Goal: Navigation & Orientation: Find specific page/section

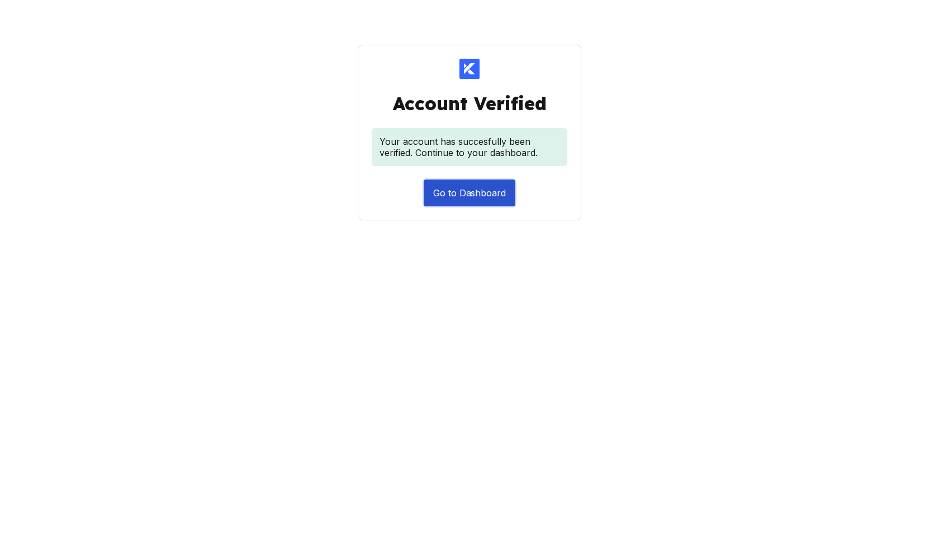
click at [472, 192] on button "Go to Dashboard" at bounding box center [470, 192] width 92 height 27
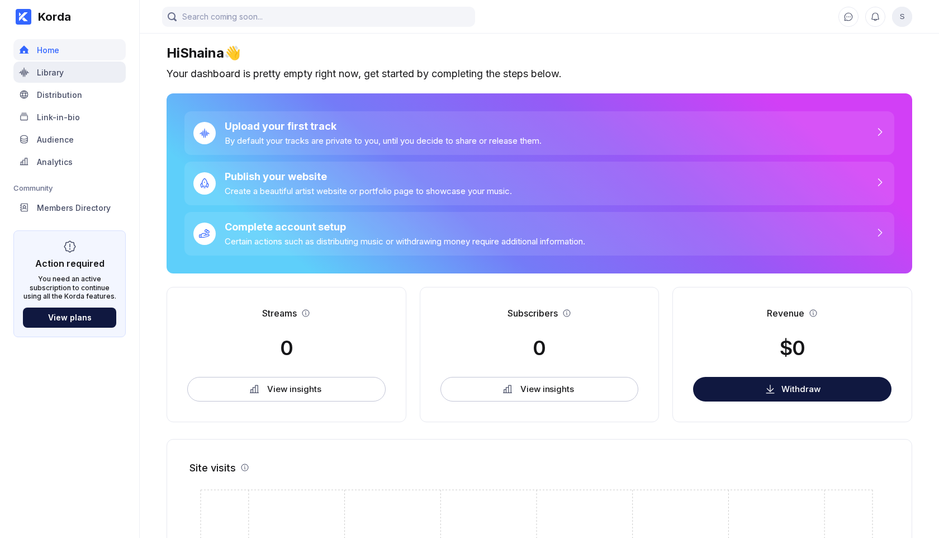
click at [63, 70] on div "Library" at bounding box center [50, 73] width 27 height 10
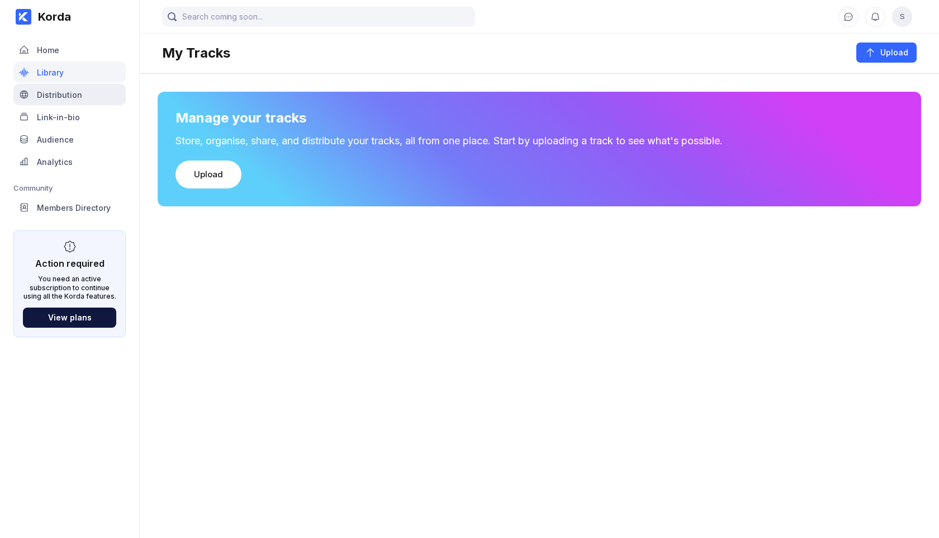
click at [59, 87] on div "Distribution" at bounding box center [69, 94] width 112 height 21
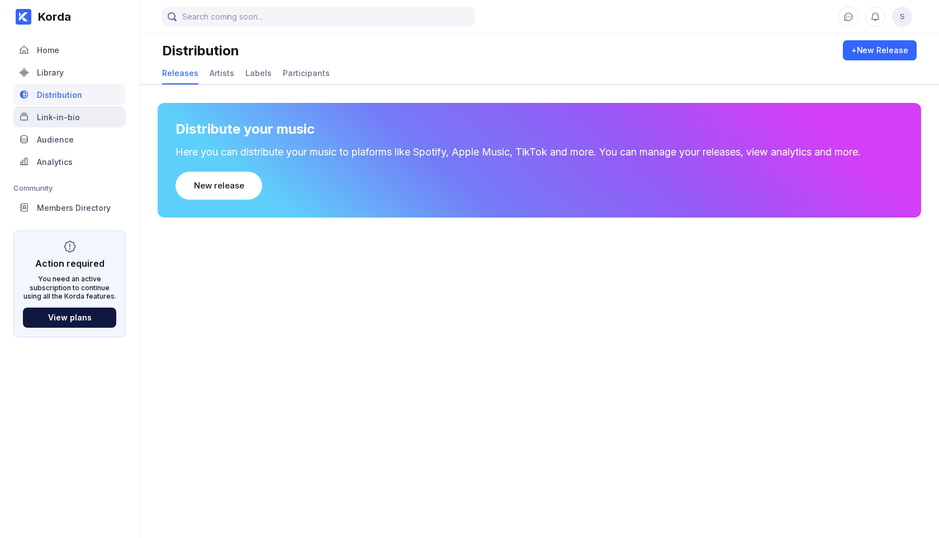
click at [61, 116] on div "Link-in-bio" at bounding box center [58, 117] width 43 height 10
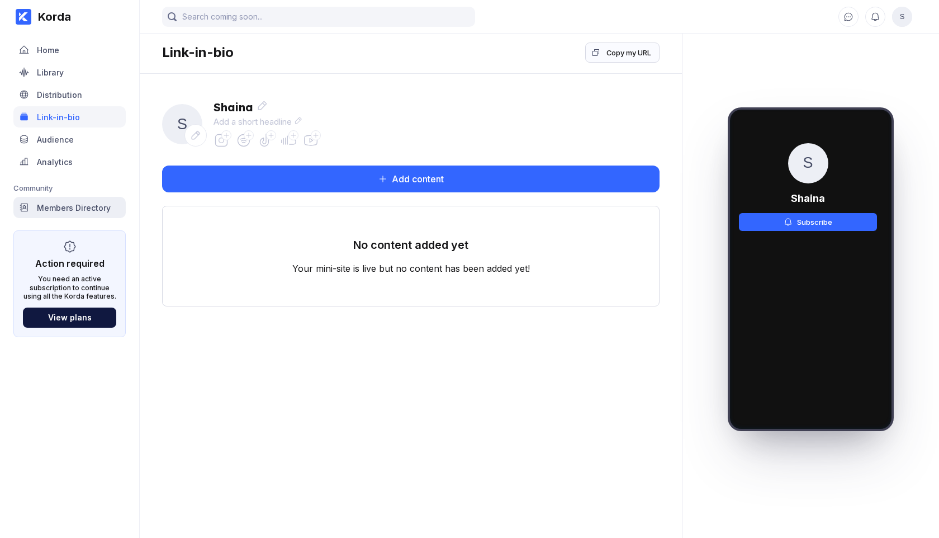
click at [68, 208] on div "Members Directory" at bounding box center [74, 208] width 74 height 10
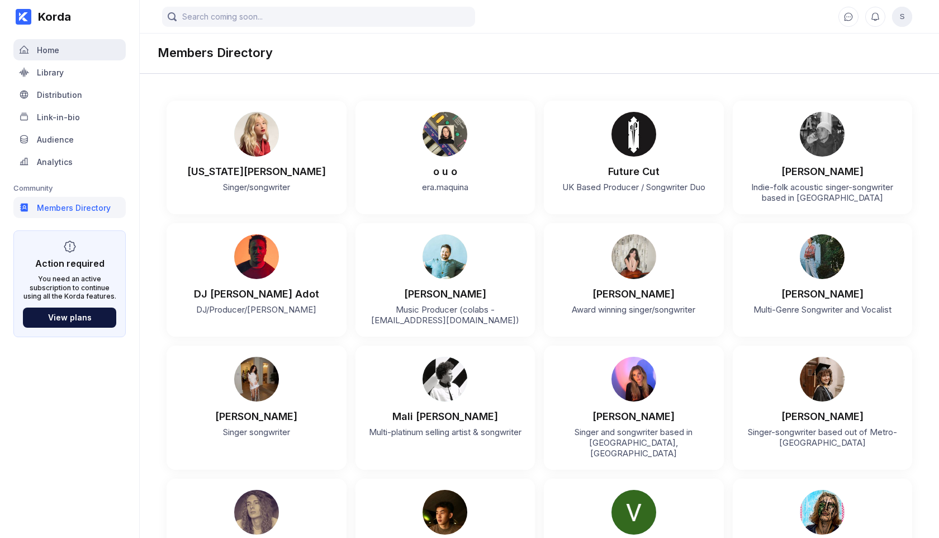
click at [53, 44] on div "Home" at bounding box center [69, 49] width 112 height 21
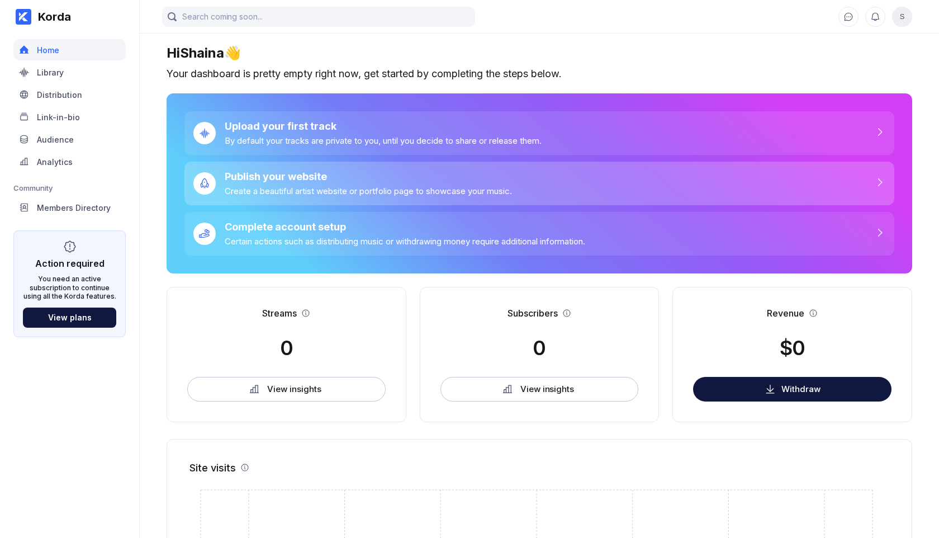
click at [255, 192] on div "Create a beautiful artist website or portfolio page to showcase your music." at bounding box center [368, 191] width 287 height 11
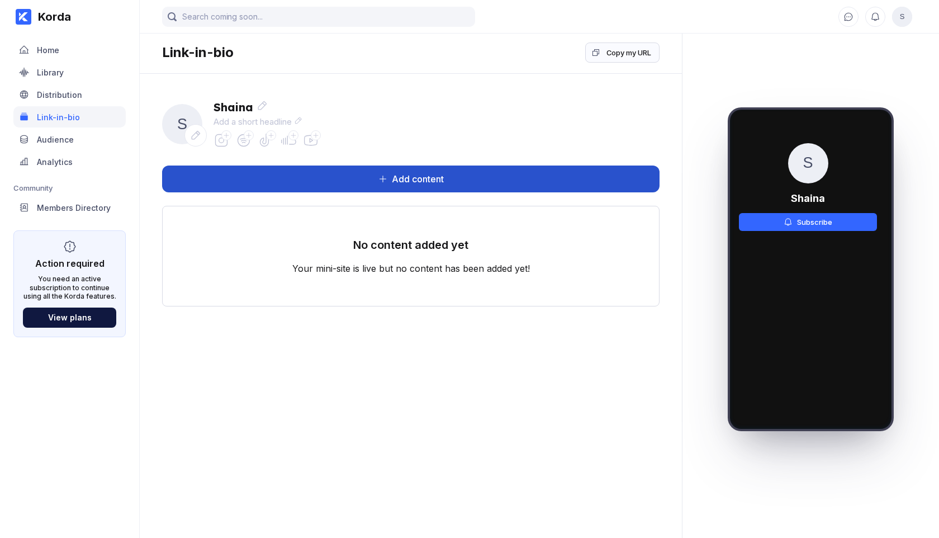
click at [431, 183] on div "Add content" at bounding box center [415, 178] width 56 height 11
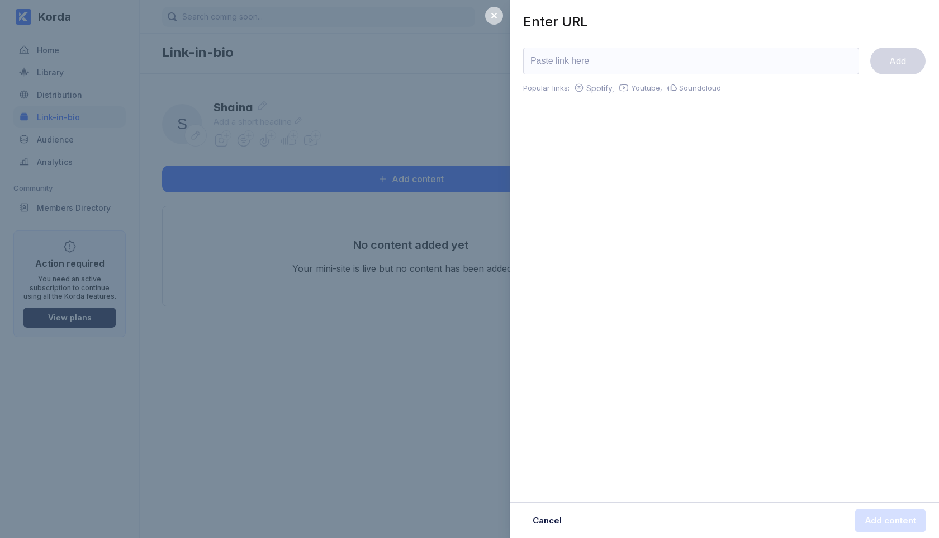
click at [494, 18] on icon at bounding box center [494, 15] width 9 height 9
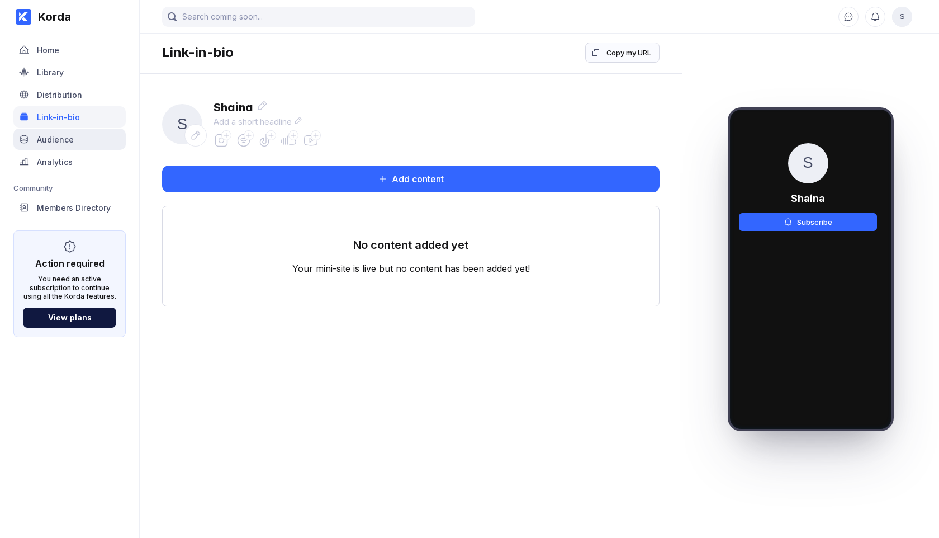
click at [63, 143] on div "Audience" at bounding box center [55, 140] width 37 height 10
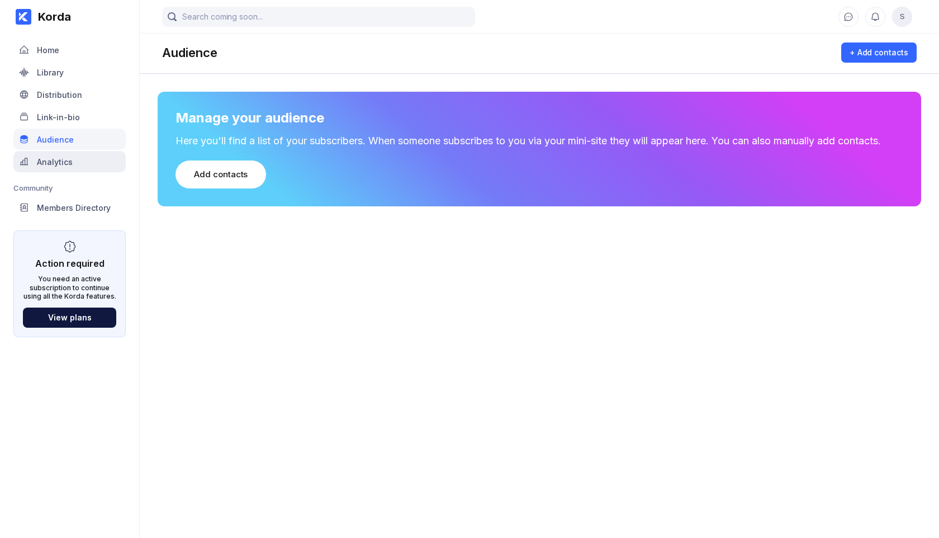
click at [56, 165] on div "Analytics" at bounding box center [55, 162] width 36 height 10
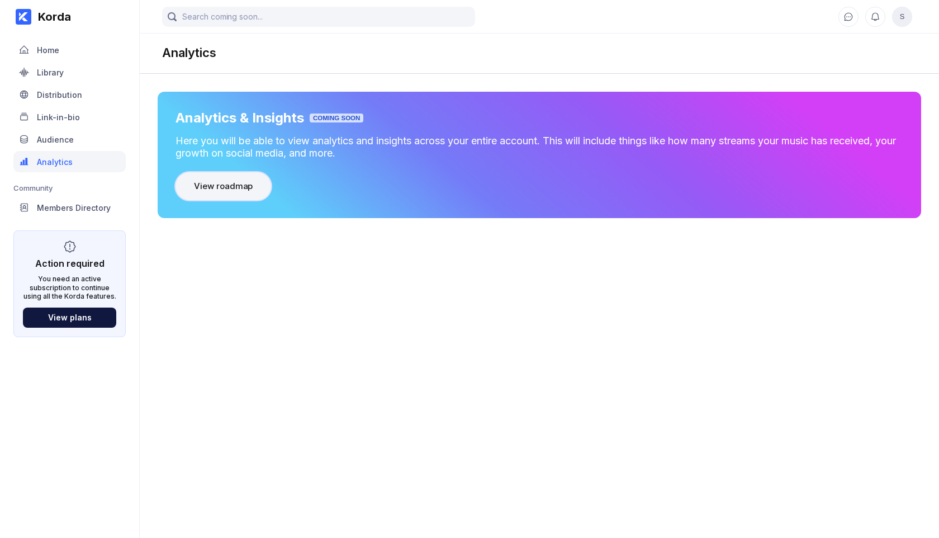
click at [233, 186] on div "View roadmap" at bounding box center [223, 186] width 59 height 11
click at [59, 137] on div "Audience" at bounding box center [55, 140] width 37 height 10
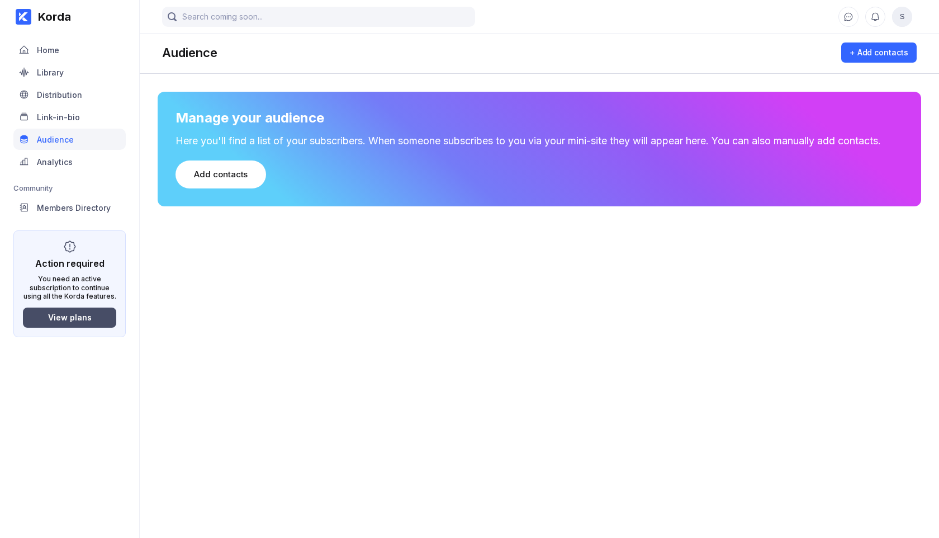
click at [79, 314] on div "View plans" at bounding box center [70, 317] width 44 height 10
click at [39, 45] on div "Home" at bounding box center [48, 50] width 22 height 10
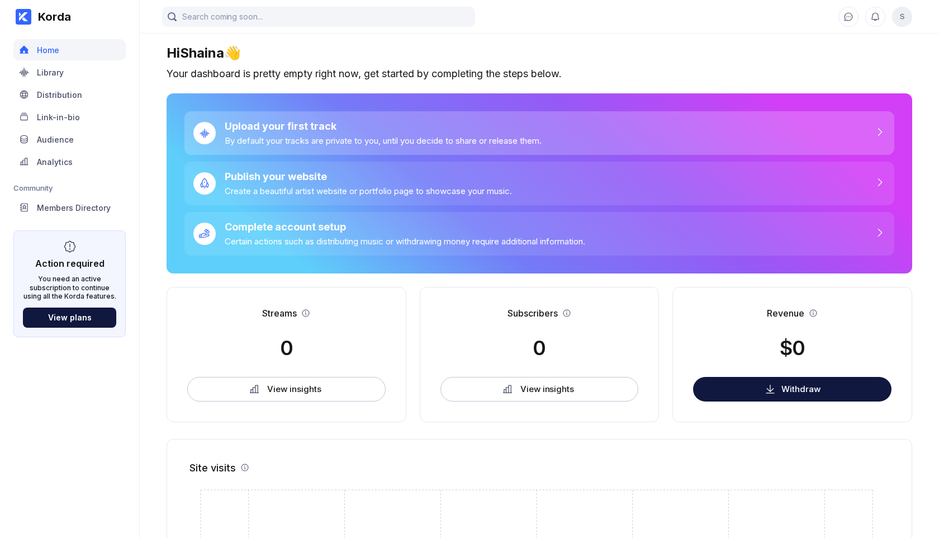
click at [300, 131] on div "Upload your first track" at bounding box center [383, 126] width 317 height 12
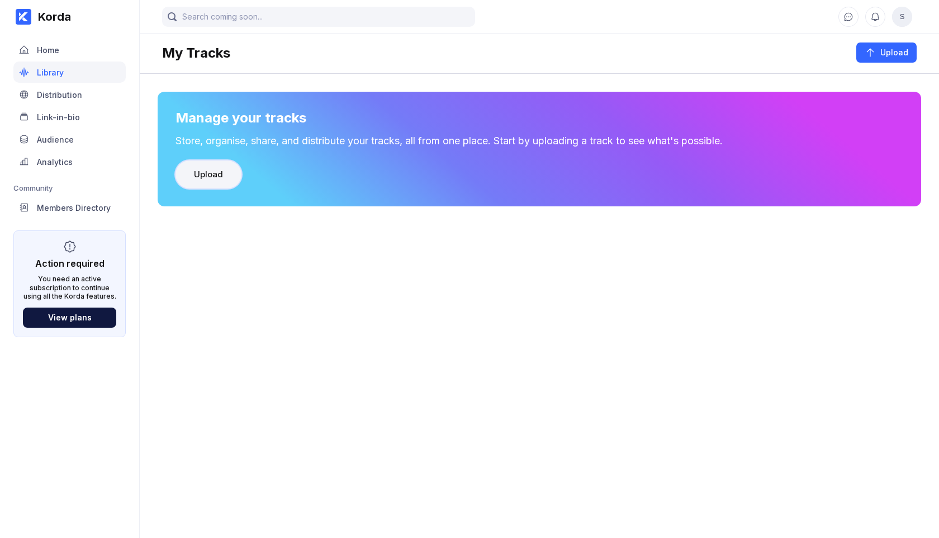
click at [221, 177] on div "Upload" at bounding box center [208, 174] width 29 height 11
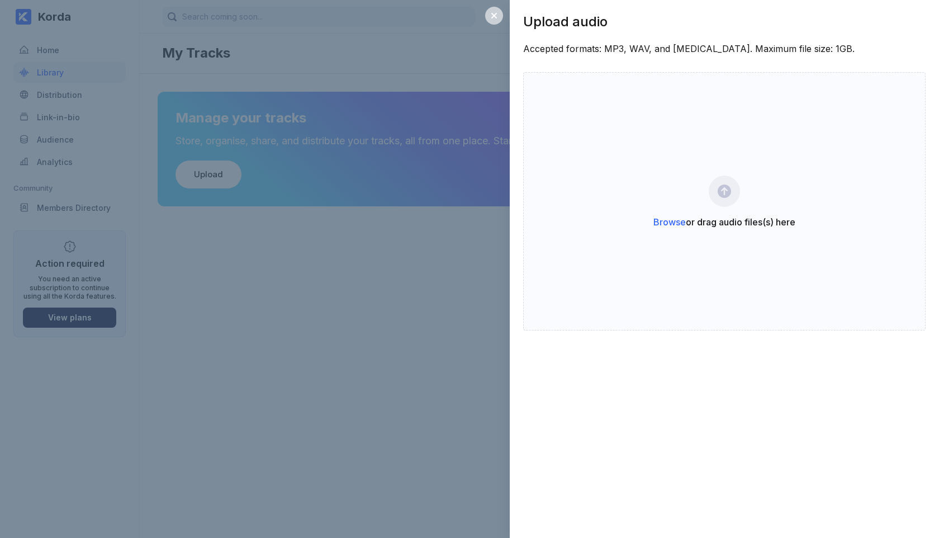
click at [492, 16] on icon at bounding box center [494, 15] width 9 height 9
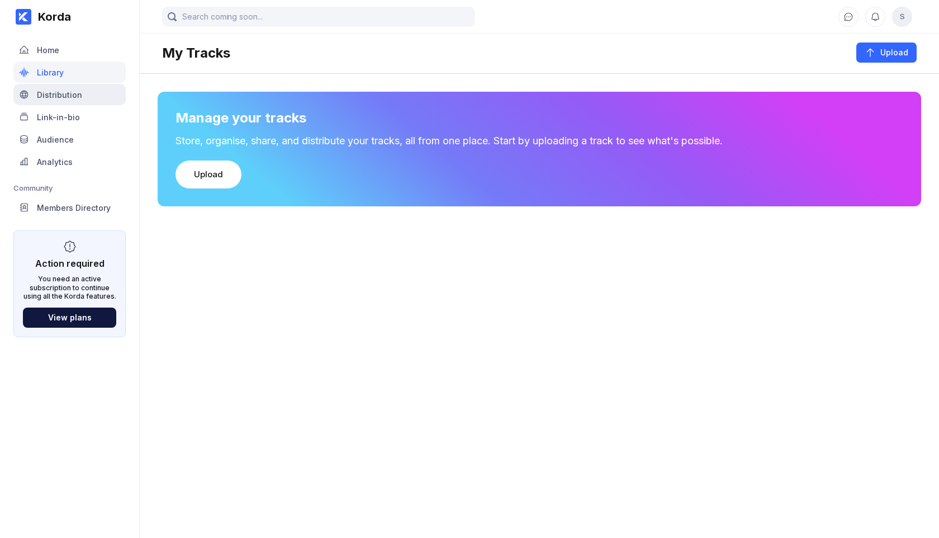
click at [59, 93] on div "Distribution" at bounding box center [59, 95] width 45 height 10
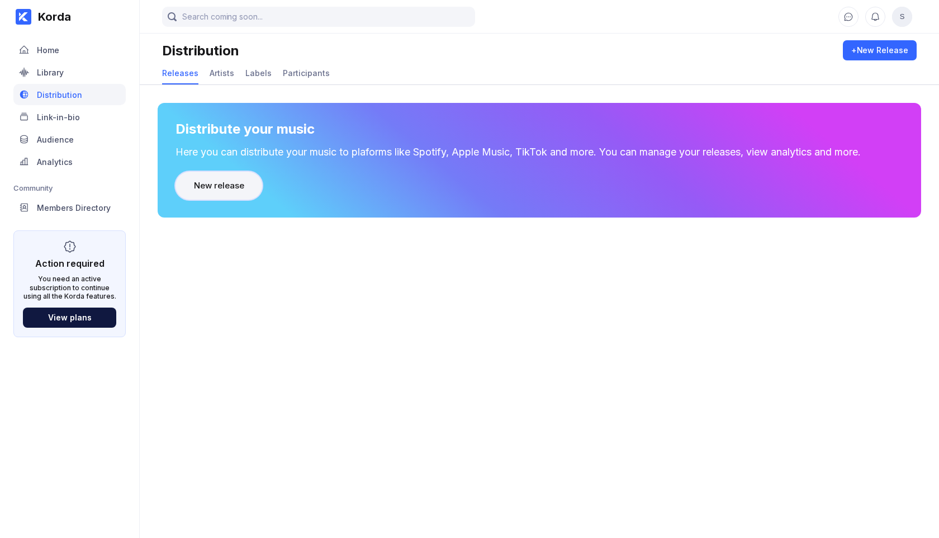
click at [243, 187] on div "New release" at bounding box center [219, 185] width 50 height 11
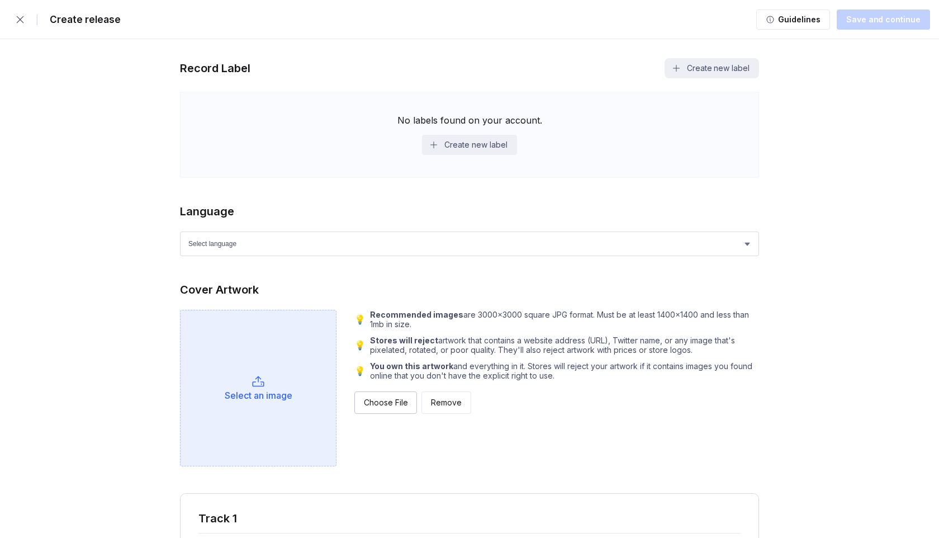
scroll to position [211, 0]
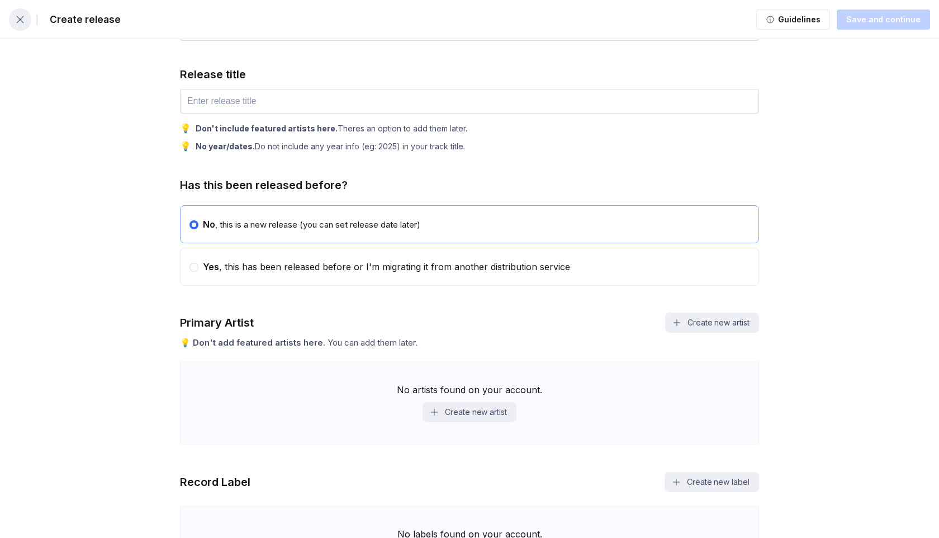
click at [20, 20] on icon "button" at bounding box center [20, 19] width 11 height 11
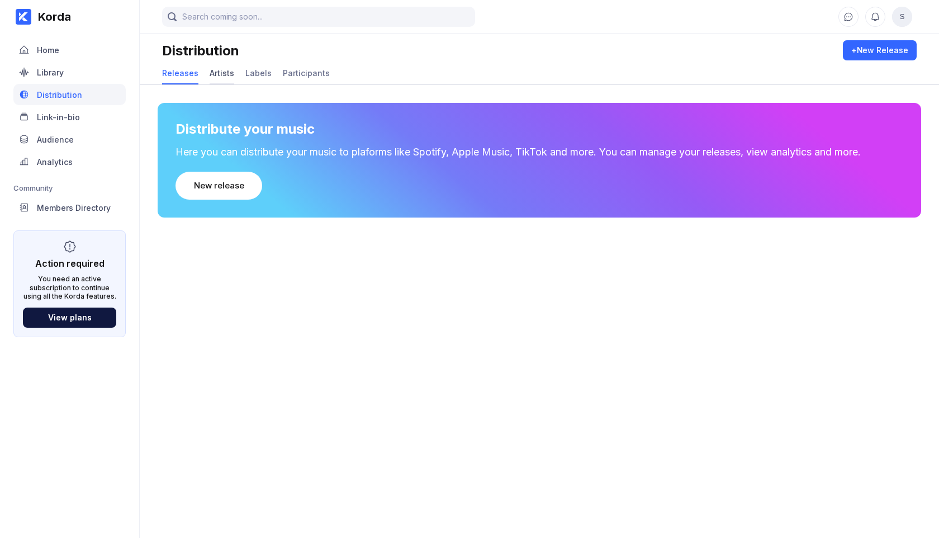
click at [220, 74] on div "Artists" at bounding box center [222, 73] width 25 height 10
click at [256, 77] on div "Labels" at bounding box center [258, 73] width 26 height 10
click at [293, 74] on div "Participants" at bounding box center [306, 73] width 47 height 10
click at [225, 73] on div "Artists" at bounding box center [222, 73] width 25 height 10
click at [219, 192] on button "Add artist" at bounding box center [213, 186] width 77 height 28
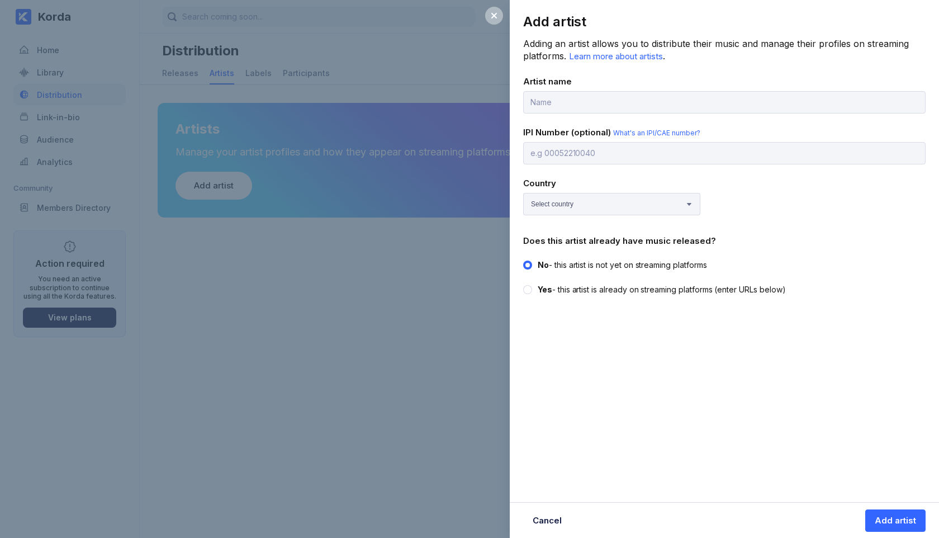
click at [236, 253] on div "Add artist Adding an artist allows you to distribute their music and manage the…" at bounding box center [469, 269] width 939 height 538
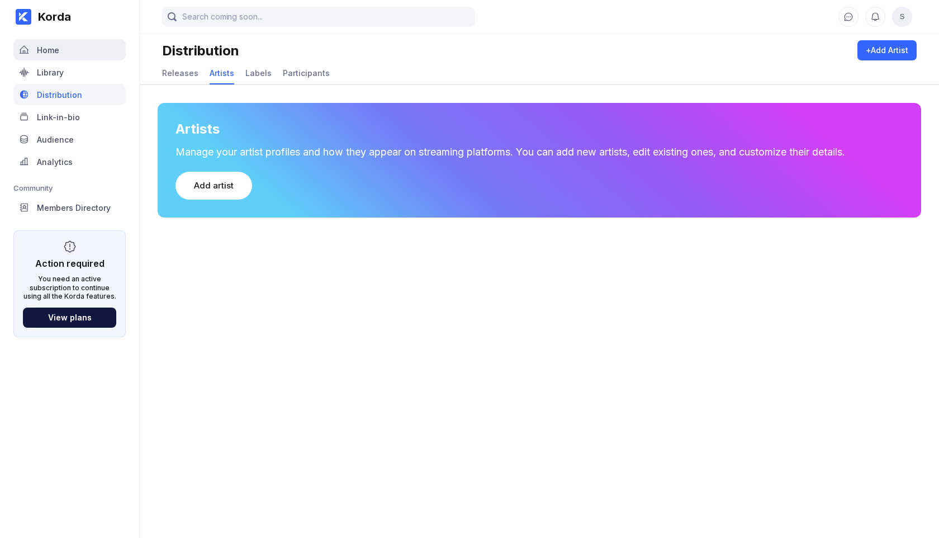
click at [53, 45] on div "Home" at bounding box center [48, 50] width 22 height 10
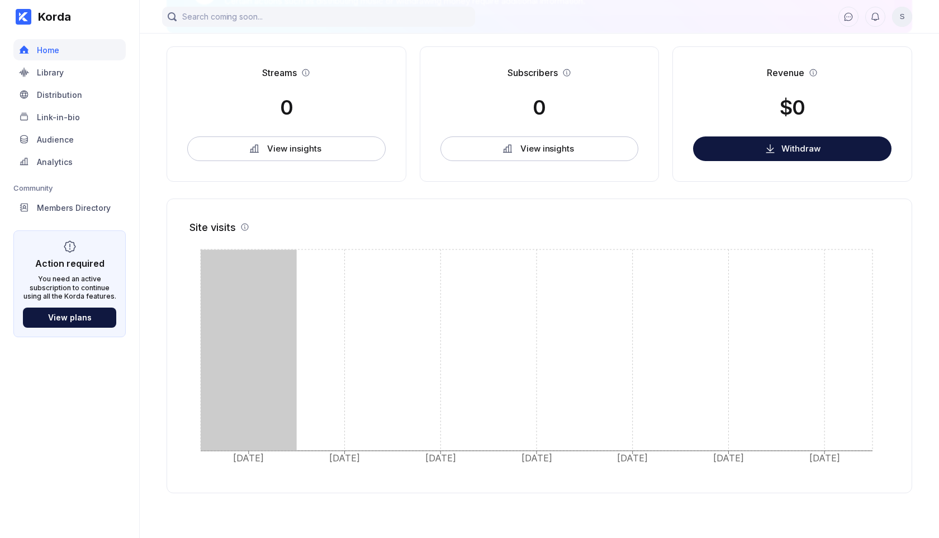
scroll to position [246, 0]
